Goal: Task Accomplishment & Management: Use online tool/utility

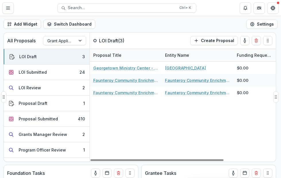
click at [116, 117] on div "Georgetown Ministry Center - 2025 - DC - Abbreviated Application Georgetown Min…" at bounding box center [219, 111] width 259 height 100
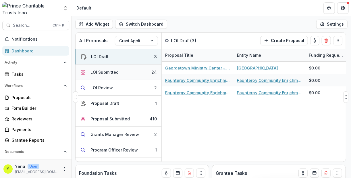
click at [98, 73] on div "LOI Submitted" at bounding box center [105, 72] width 28 height 6
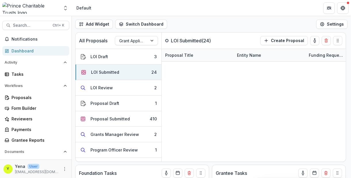
click at [187, 12] on header "Default" at bounding box center [211, 8] width 279 height 16
click at [0, 61] on div "Activity" at bounding box center [36, 62] width 72 height 9
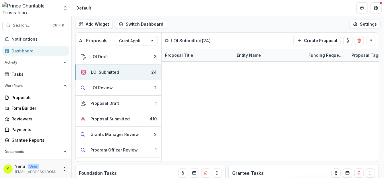
click at [210, 17] on div "Add Widget Switch Dashboard Default New Dashboard Settings" at bounding box center [228, 24] width 313 height 16
click at [255, 21] on div "Add Widget Switch Dashboard Default New Dashboard Settings" at bounding box center [228, 24] width 313 height 16
click at [220, 36] on div "All Proposals Grant Application Process LOI Submitted ( 24 ) Create Proposal" at bounding box center [216, 40] width 280 height 16
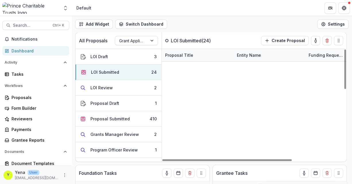
click at [209, 23] on div "Add Widget Switch Dashboard Default New Dashboard Settings" at bounding box center [212, 24] width 280 height 16
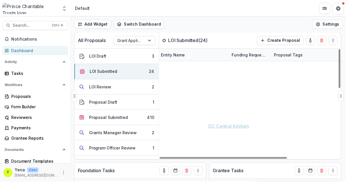
scroll to position [1, 0]
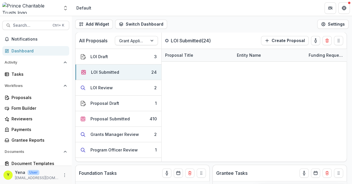
click at [181, 25] on div "Add Widget Switch Dashboard Default New Dashboard Settings" at bounding box center [212, 24] width 280 height 16
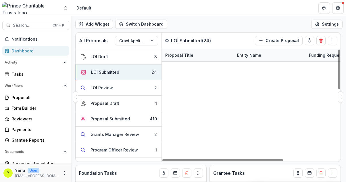
scroll to position [0, 0]
click at [220, 29] on div "Add Widget Switch Dashboard Default New Dashboard Settings" at bounding box center [209, 24] width 274 height 16
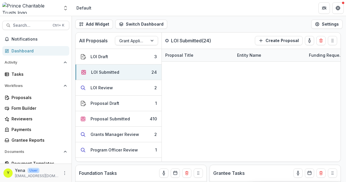
click at [220, 29] on div "Add Widget Switch Dashboard Default New Dashboard Settings" at bounding box center [209, 24] width 274 height 16
click at [200, 26] on div "Add Widget Switch Dashboard Default New Dashboard Settings" at bounding box center [209, 24] width 274 height 16
click at [189, 17] on div "Add Widget Switch Dashboard Default New Dashboard Settings" at bounding box center [209, 24] width 274 height 16
click at [195, 20] on div "Add Widget Switch Dashboard Default New Dashboard Settings" at bounding box center [209, 24] width 274 height 16
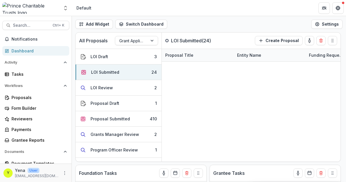
click at [187, 24] on div "Add Widget Switch Dashboard Default New Dashboard Settings" at bounding box center [209, 24] width 274 height 16
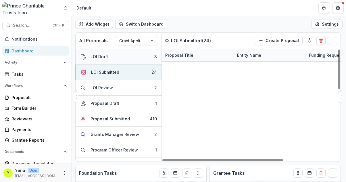
click at [105, 53] on div "LOI Draft" at bounding box center [100, 56] width 18 height 6
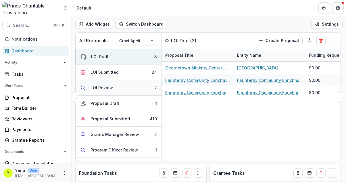
click at [114, 89] on button "LOI Review 2" at bounding box center [119, 88] width 86 height 16
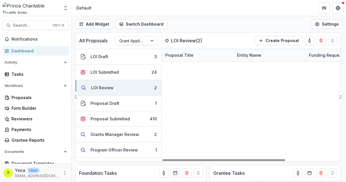
click at [186, 61] on div "[PERSON_NAME] Center for Law and Justice - 2025 - DC - Full Application [PERSON…" at bounding box center [251, 61] width 179 height 0
click at [181, 61] on div "[PERSON_NAME] Center for Law and Justice - 2025 - DC - Full Application [PERSON…" at bounding box center [251, 61] width 179 height 0
click at [103, 59] on div "LOI Draft" at bounding box center [100, 56] width 18 height 6
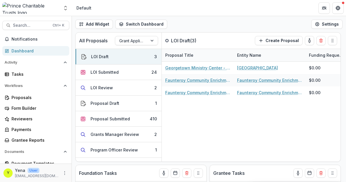
click at [202, 27] on div "Add Widget Switch Dashboard Default New Dashboard Settings" at bounding box center [209, 24] width 274 height 16
click at [199, 117] on div "Georgetown Ministry Center - 2025 - DC - Abbreviated Application Georgetown Min…" at bounding box center [291, 111] width 259 height 100
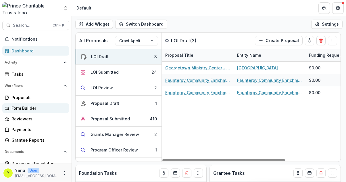
click at [27, 106] on div "Form Builder" at bounding box center [37, 108] width 53 height 6
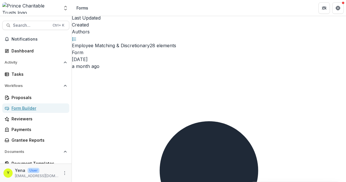
scroll to position [22, 0]
